Goal: Task Accomplishment & Management: Manage account settings

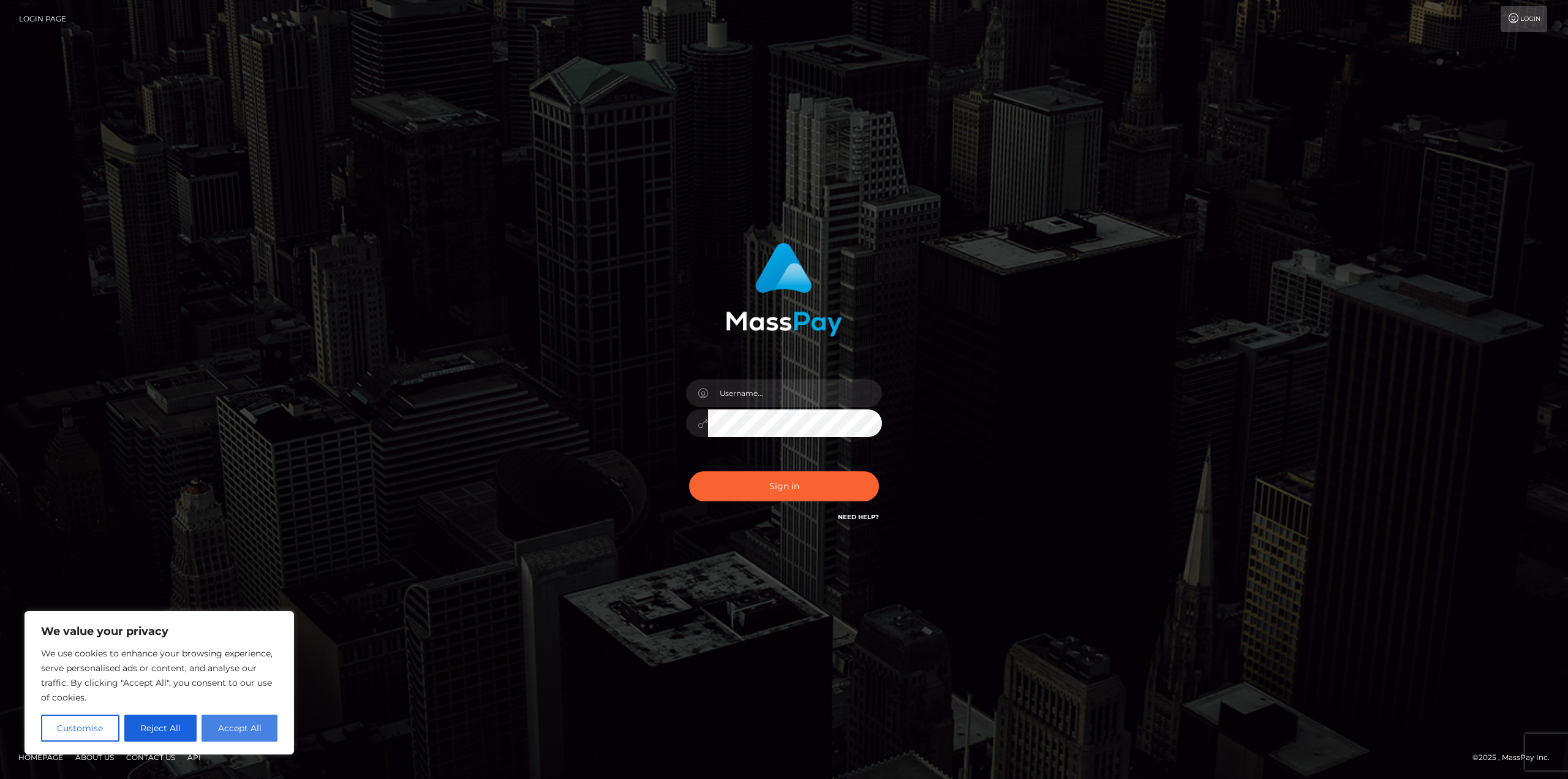
click at [248, 726] on button "Accept All" at bounding box center [239, 728] width 76 height 27
checkbox input "true"
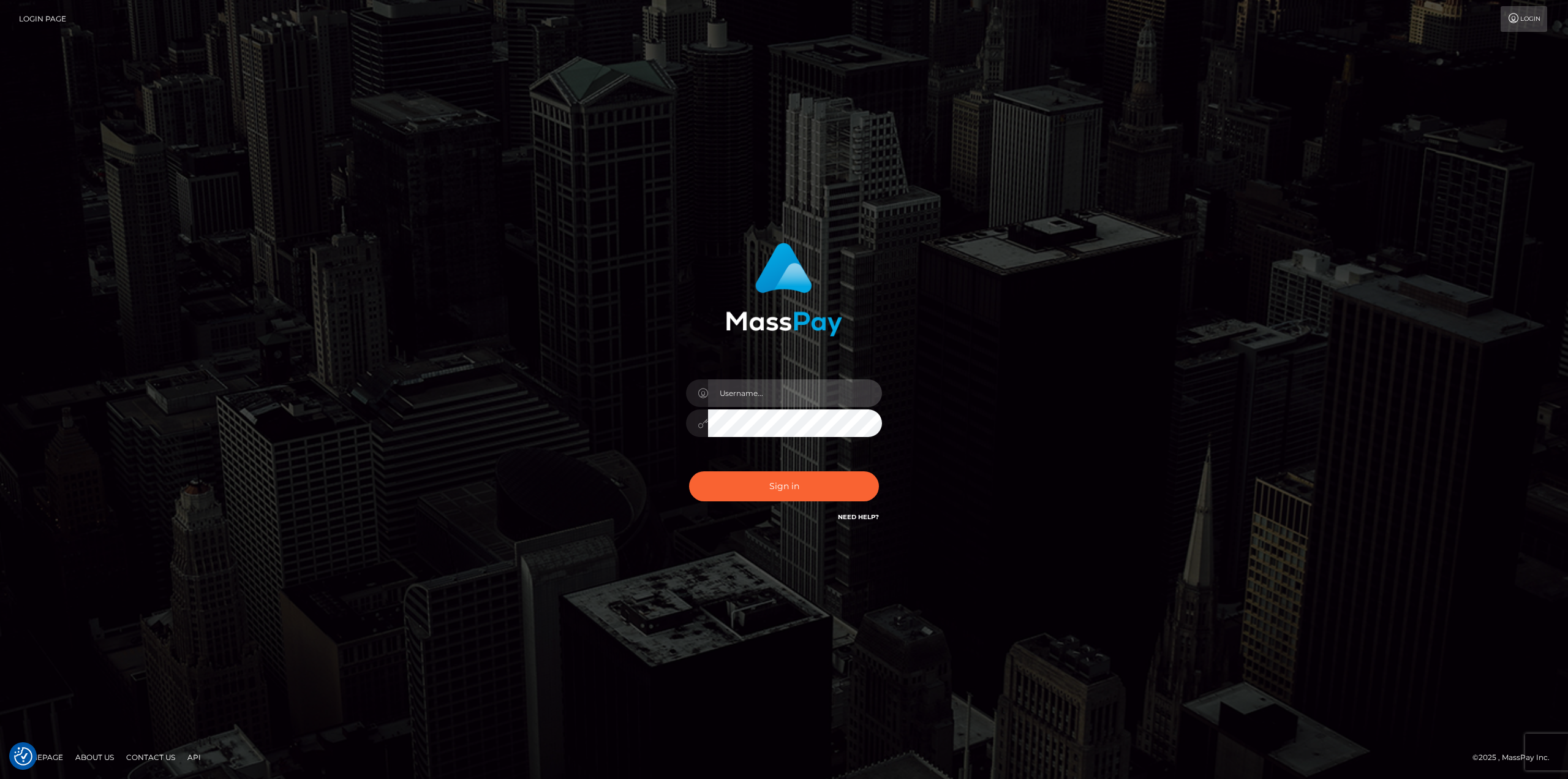
click at [751, 391] on input "text" at bounding box center [795, 393] width 174 height 27
type input "MsKatastrophic1@gmail.com"
click at [787, 476] on button "Sign in" at bounding box center [784, 486] width 190 height 30
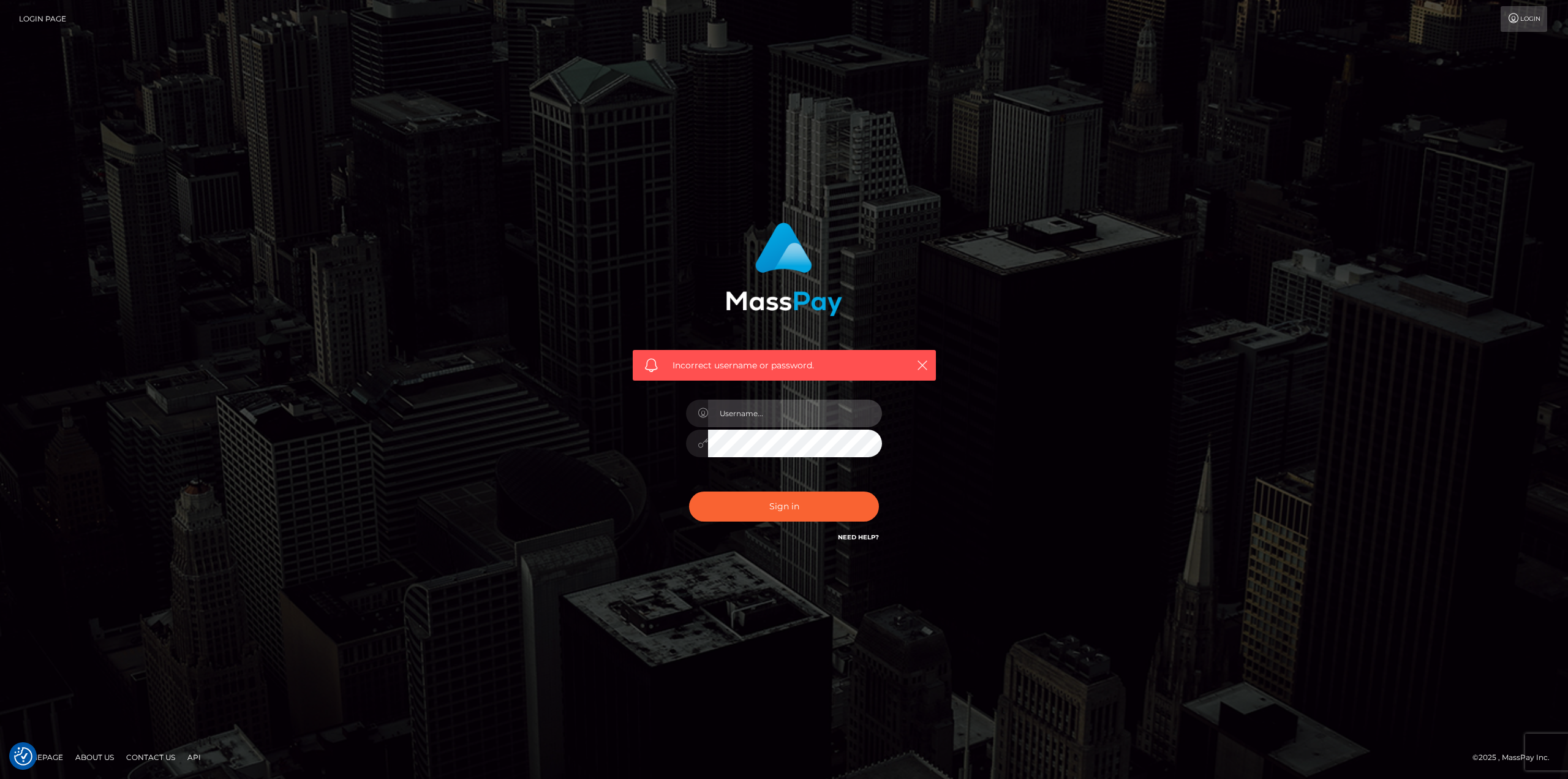
click at [807, 414] on input "text" at bounding box center [795, 413] width 174 height 27
type input "bXNrYXRhc3Ryb3BoaWMxQGdtYWlsLmNvbQ=="
click at [760, 480] on div "bXNrYXRhc3Ryb3BoaWMxQGdtYWlsLmNvbQ==" at bounding box center [784, 437] width 215 height 94
click at [757, 498] on button "Sign in" at bounding box center [784, 506] width 190 height 30
click at [750, 405] on input "text" at bounding box center [795, 413] width 174 height 27
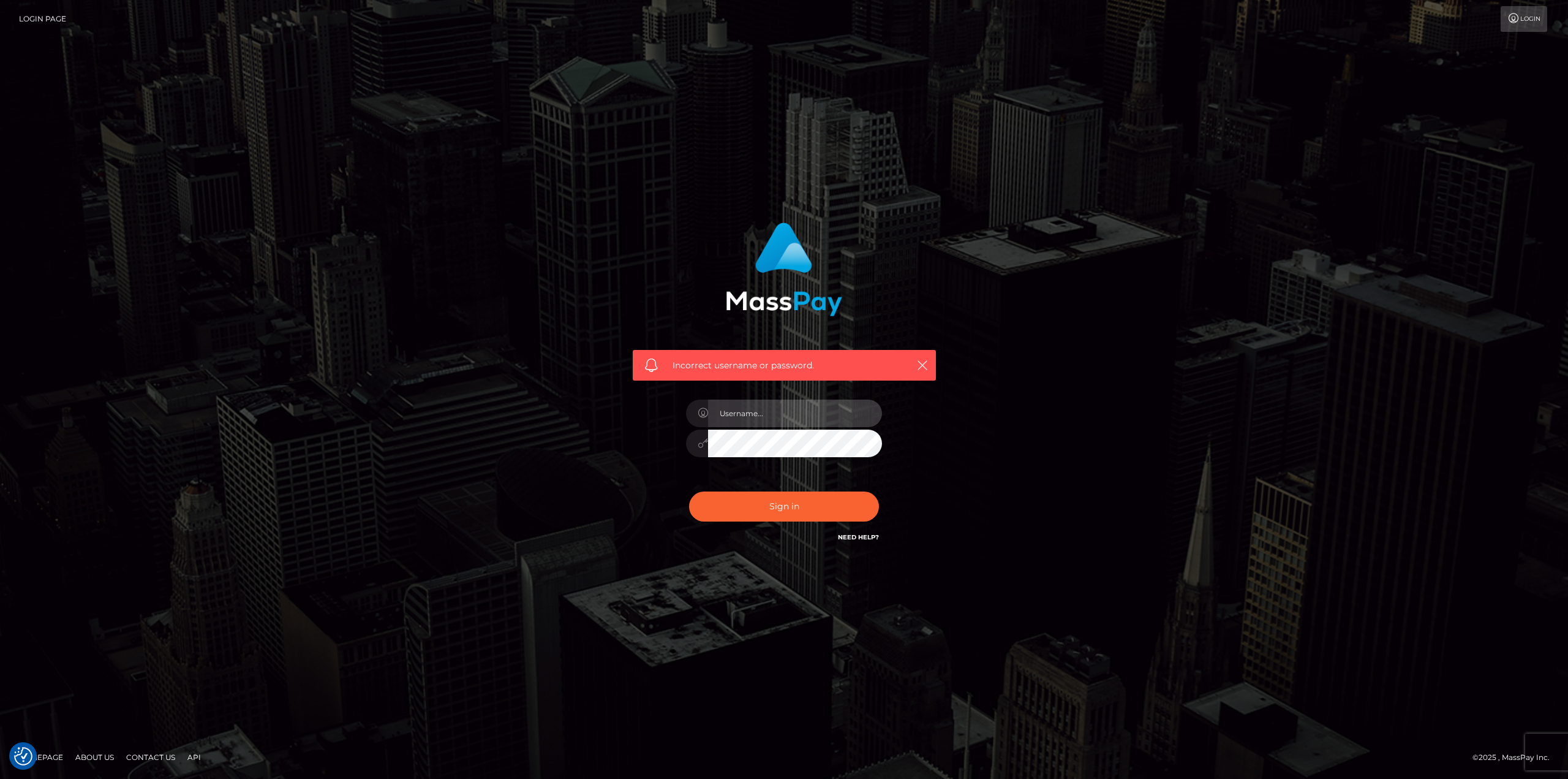
type input "MsKatastrophic1@gmail.com"
click at [707, 499] on button "Sign in" at bounding box center [784, 506] width 190 height 30
click at [868, 531] on h6 "Need Help?" at bounding box center [859, 536] width 41 height 10
click at [866, 538] on link "Need Help?" at bounding box center [859, 537] width 41 height 8
